Goal: Task Accomplishment & Management: Use online tool/utility

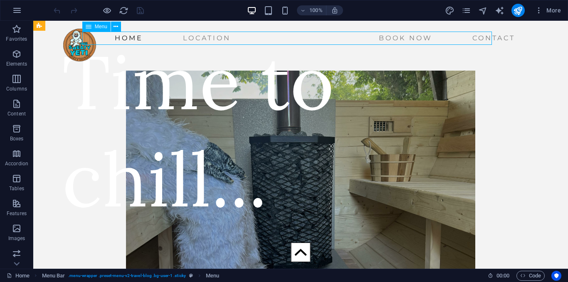
click at [377, 35] on nav "HOME location book now Contact" at bounding box center [290, 38] width 456 height 13
select select
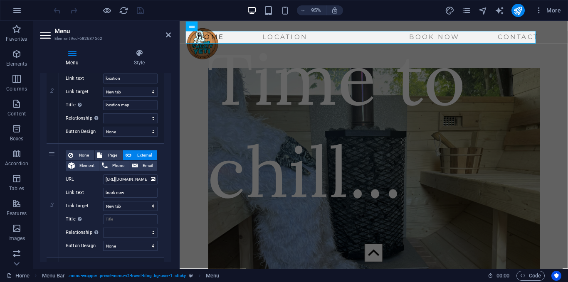
scroll to position [259, 0]
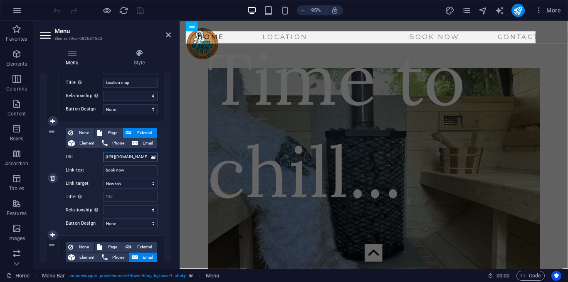
click at [120, 155] on input "[URL][DOMAIN_NAME]" at bounding box center [130, 157] width 54 height 10
paste input "[DOMAIN_NAME][URL]"
type input "[URL][DOMAIN_NAME]"
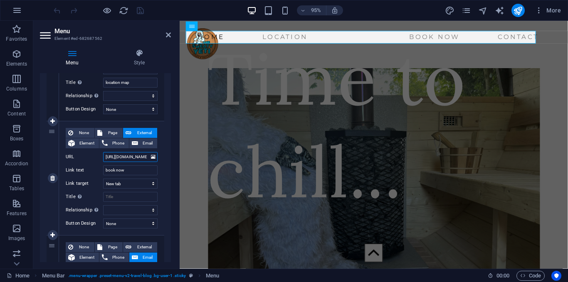
scroll to position [0, 120]
select select
type input "[URL][DOMAIN_NAME]"
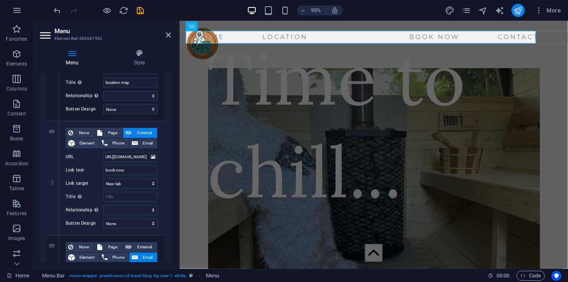
scroll to position [0, 0]
click at [523, 10] on button "publish" at bounding box center [517, 10] width 13 height 13
